Goal: Information Seeking & Learning: Learn about a topic

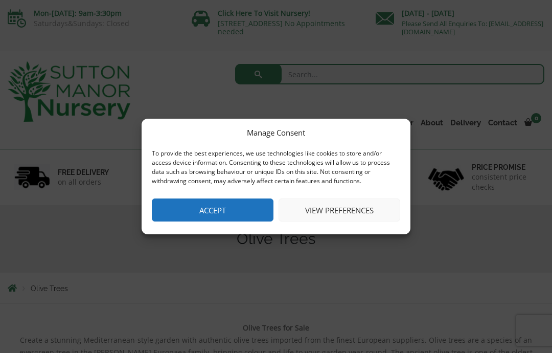
click at [335, 212] on button "View preferences" at bounding box center [340, 209] width 122 height 23
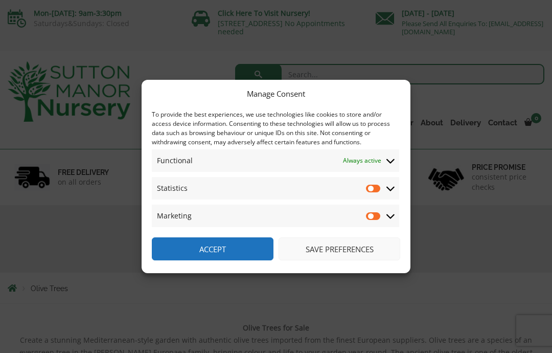
click at [347, 249] on button "Save preferences" at bounding box center [340, 248] width 122 height 23
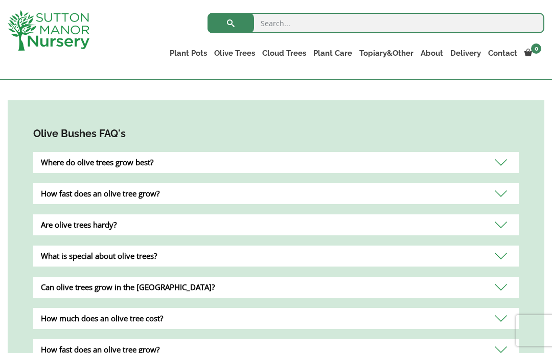
scroll to position [605, 0]
click at [505, 165] on div "Where do olive trees grow best?" at bounding box center [276, 162] width 486 height 21
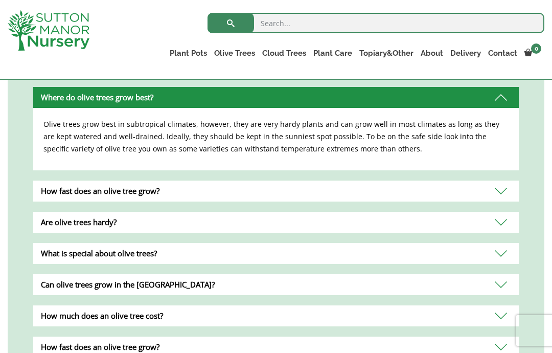
scroll to position [674, 0]
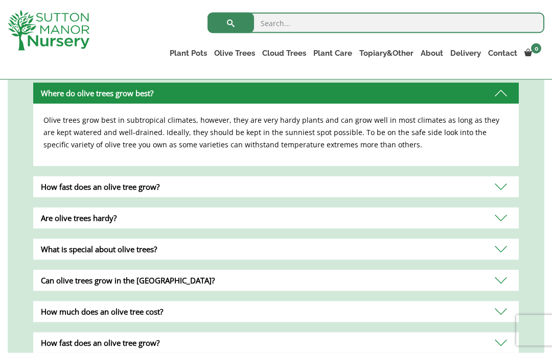
click at [500, 191] on div "How fast does an olive tree grow?" at bounding box center [276, 186] width 486 height 21
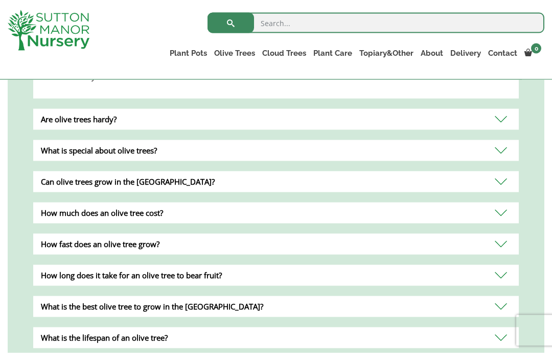
click at [503, 120] on div "Are olive trees hardy?" at bounding box center [276, 119] width 486 height 21
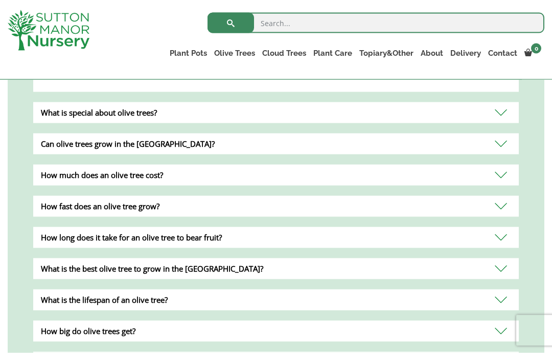
scroll to position [799, 0]
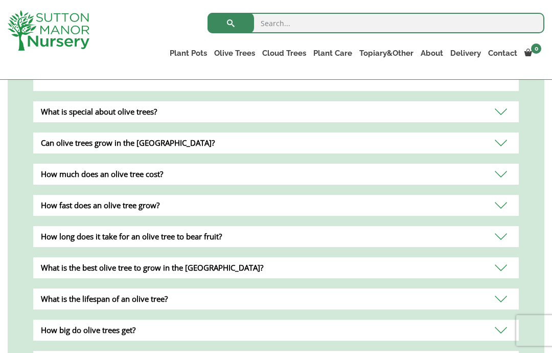
click at [502, 115] on div "What is special about olive trees?" at bounding box center [276, 111] width 486 height 21
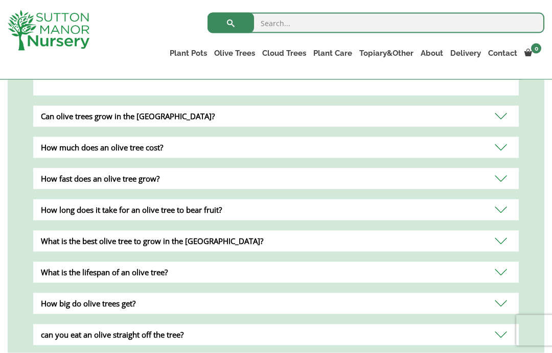
click at [499, 121] on div "Can olive trees grow in the [GEOGRAPHIC_DATA]?" at bounding box center [276, 116] width 486 height 21
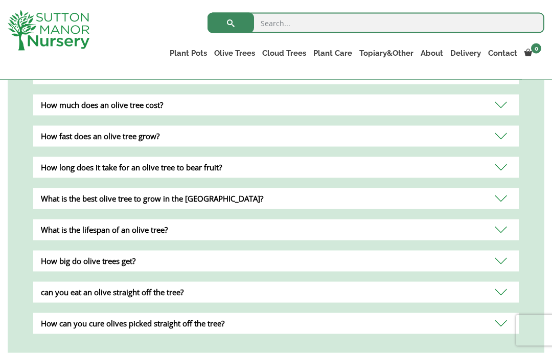
scroll to position [868, 0]
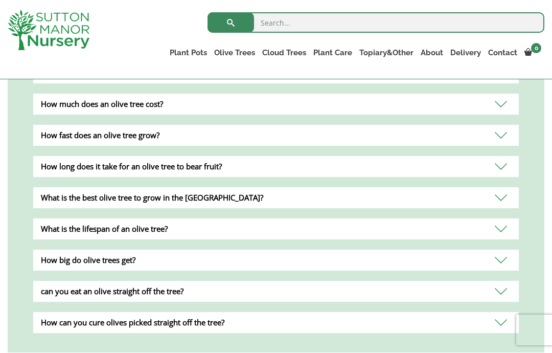
click at [503, 105] on div "How much does an olive tree cost?" at bounding box center [276, 104] width 486 height 21
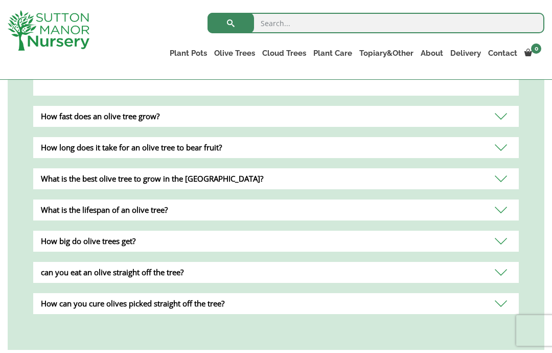
scroll to position [889, 0]
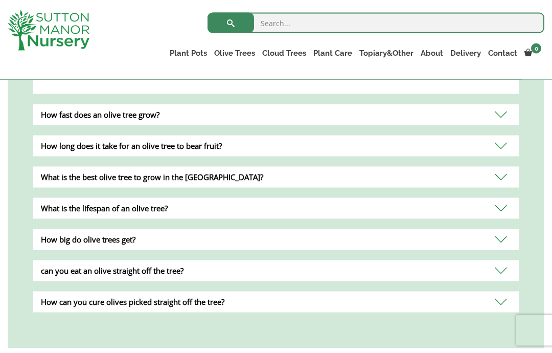
click at [504, 119] on div "How fast does an olive tree grow?" at bounding box center [276, 114] width 486 height 21
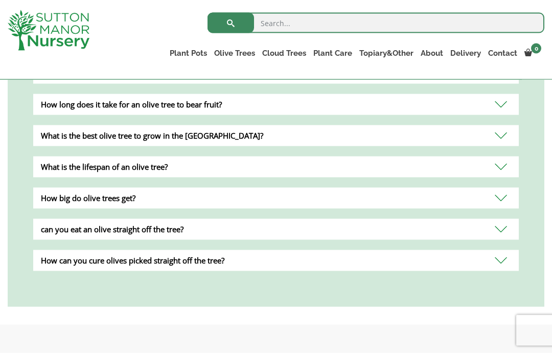
scroll to position [931, 0]
click at [501, 135] on div "What is the best olive tree to grow in the [GEOGRAPHIC_DATA]?" at bounding box center [276, 135] width 486 height 21
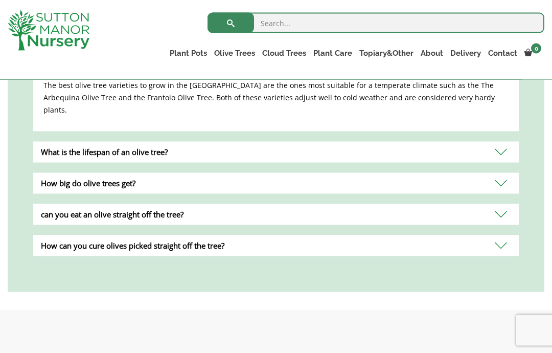
scroll to position [959, 0]
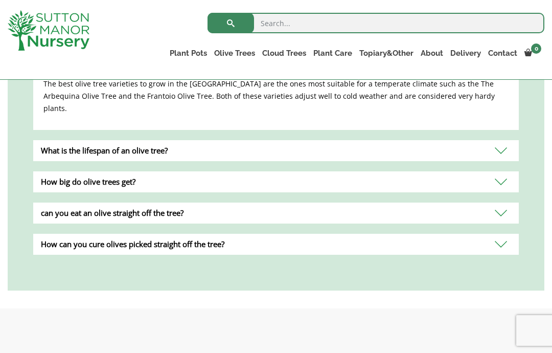
click at [501, 171] on div "How big do olive trees get?" at bounding box center [276, 181] width 486 height 21
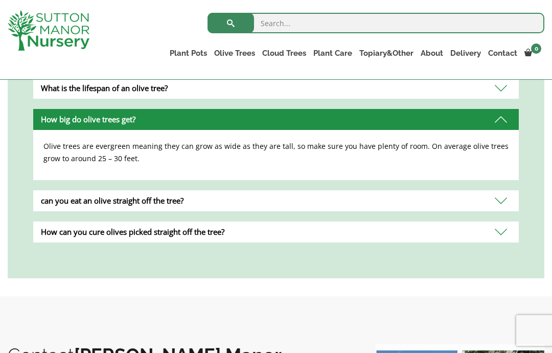
click at [501, 204] on div "can you eat an olive straight off the tree?" at bounding box center [276, 200] width 486 height 21
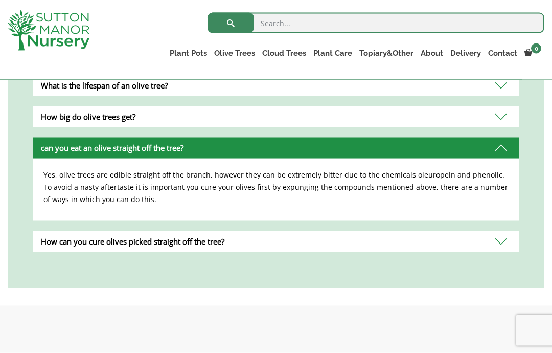
scroll to position [949, 0]
